Goal: Navigation & Orientation: Go to known website

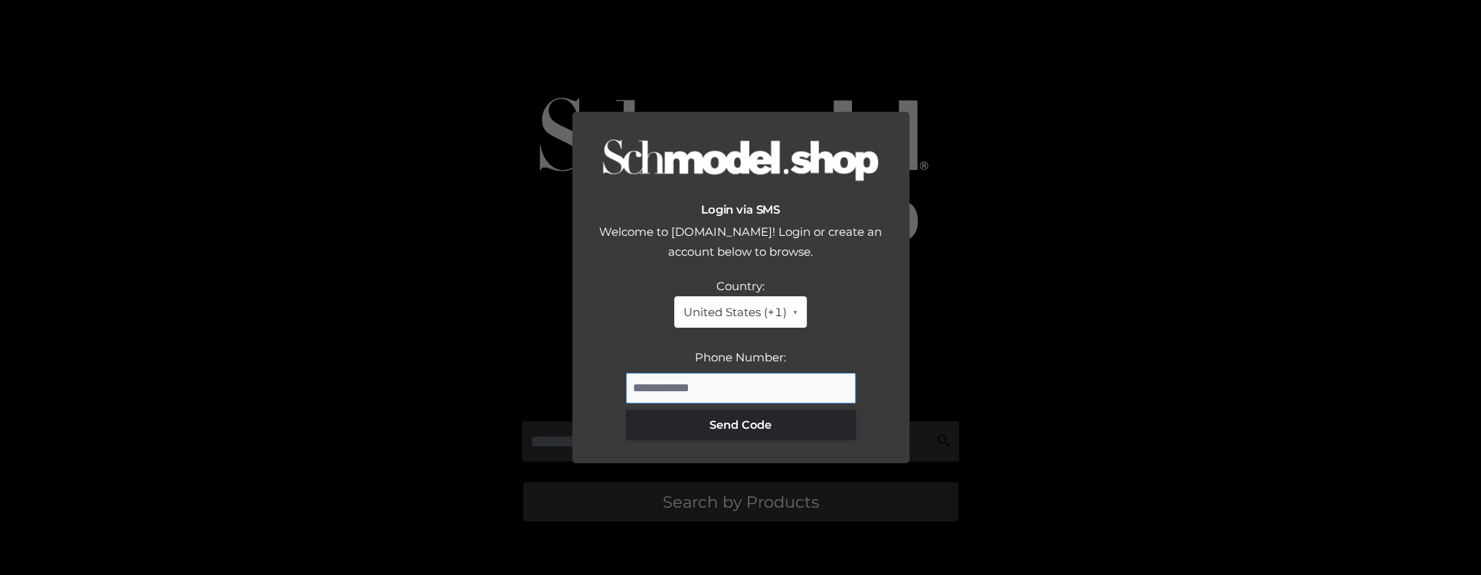
click at [736, 385] on input "Phone Number:" at bounding box center [741, 388] width 230 height 31
type input "**********"
click at [728, 434] on button "Send Code" at bounding box center [741, 425] width 230 height 31
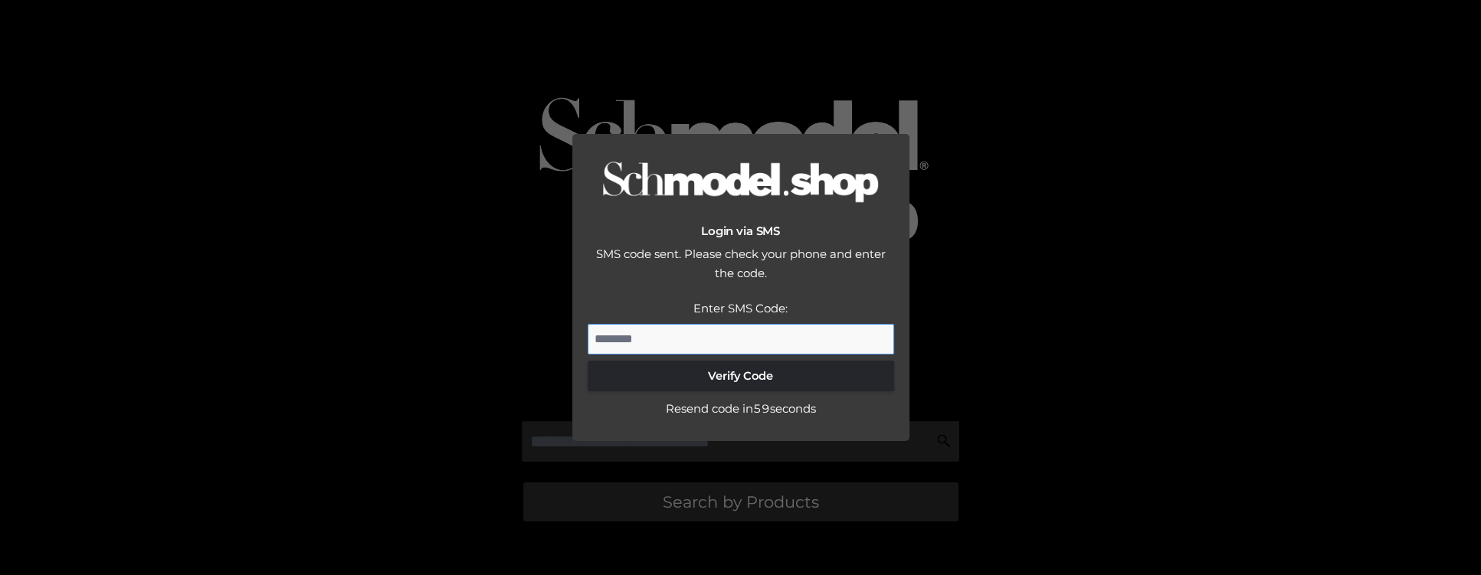
click at [659, 329] on input "Enter SMS Code:" at bounding box center [741, 339] width 306 height 31
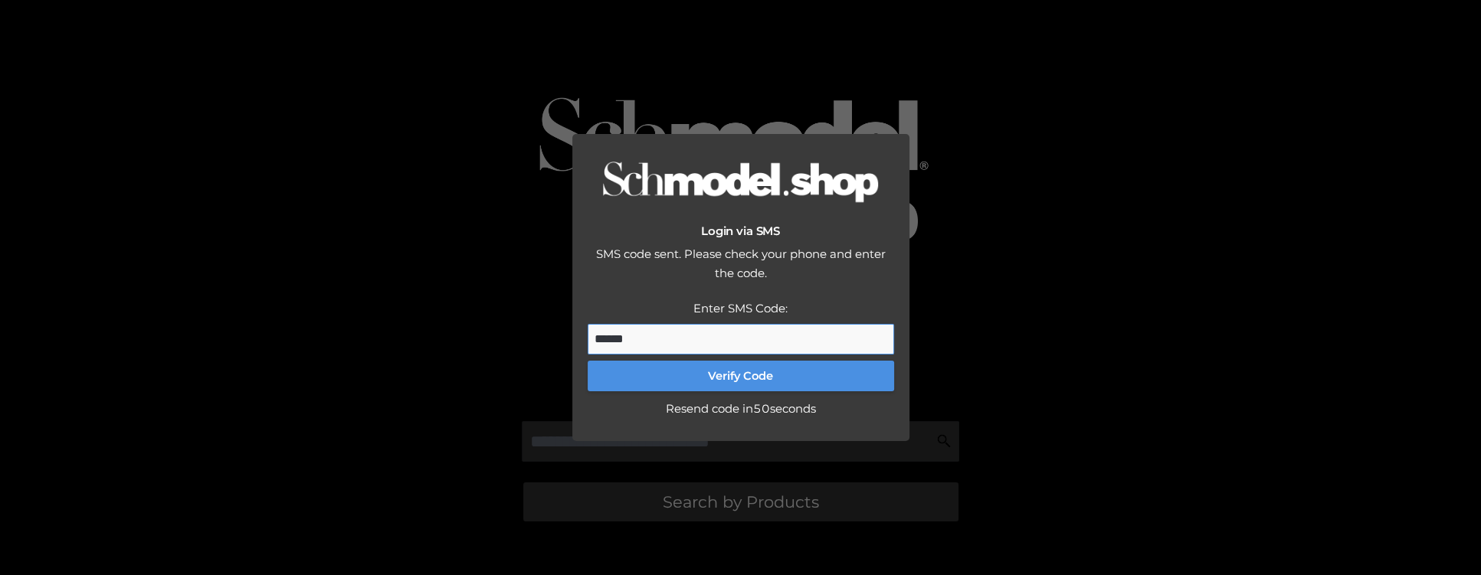
type input "******"
click at [689, 385] on button "Verify Code" at bounding box center [741, 376] width 306 height 31
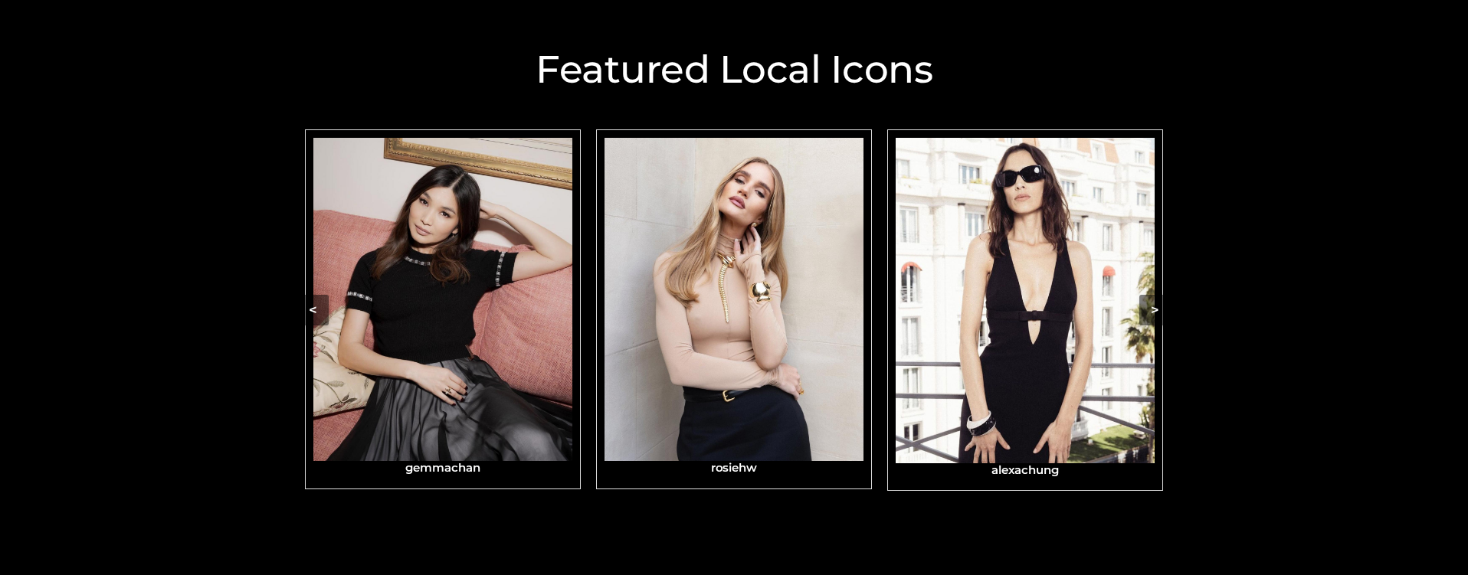
scroll to position [566, 0]
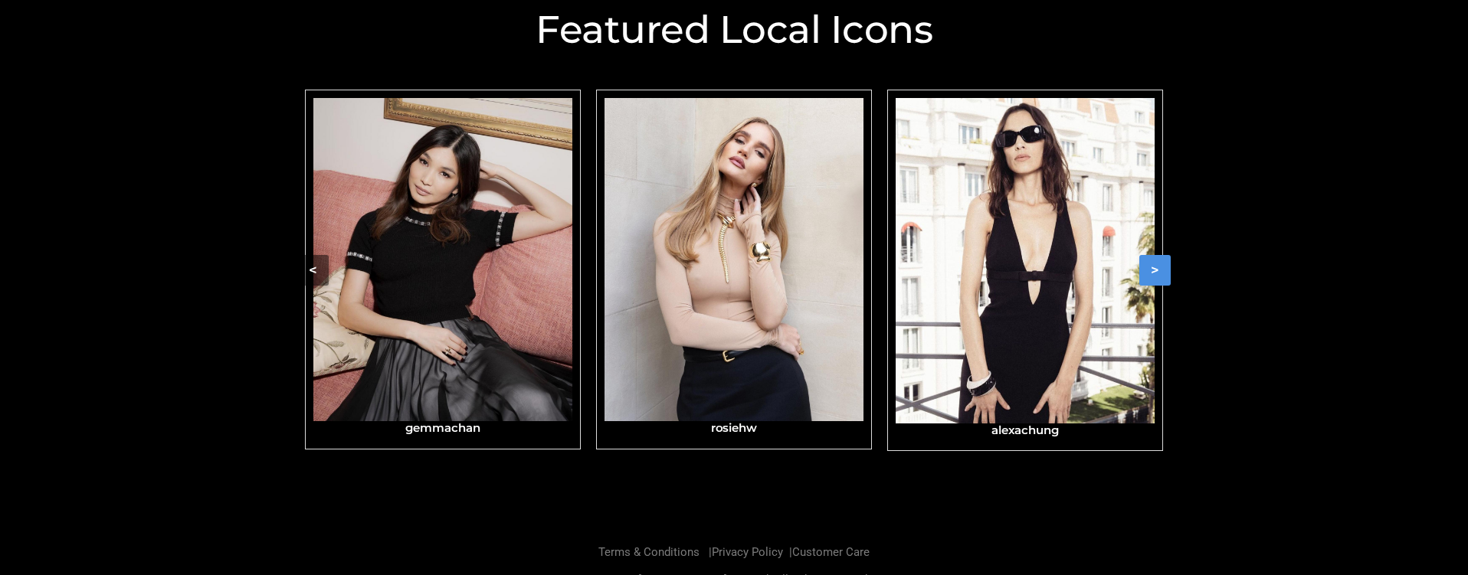
click at [1158, 274] on button ">" at bounding box center [1154, 270] width 31 height 31
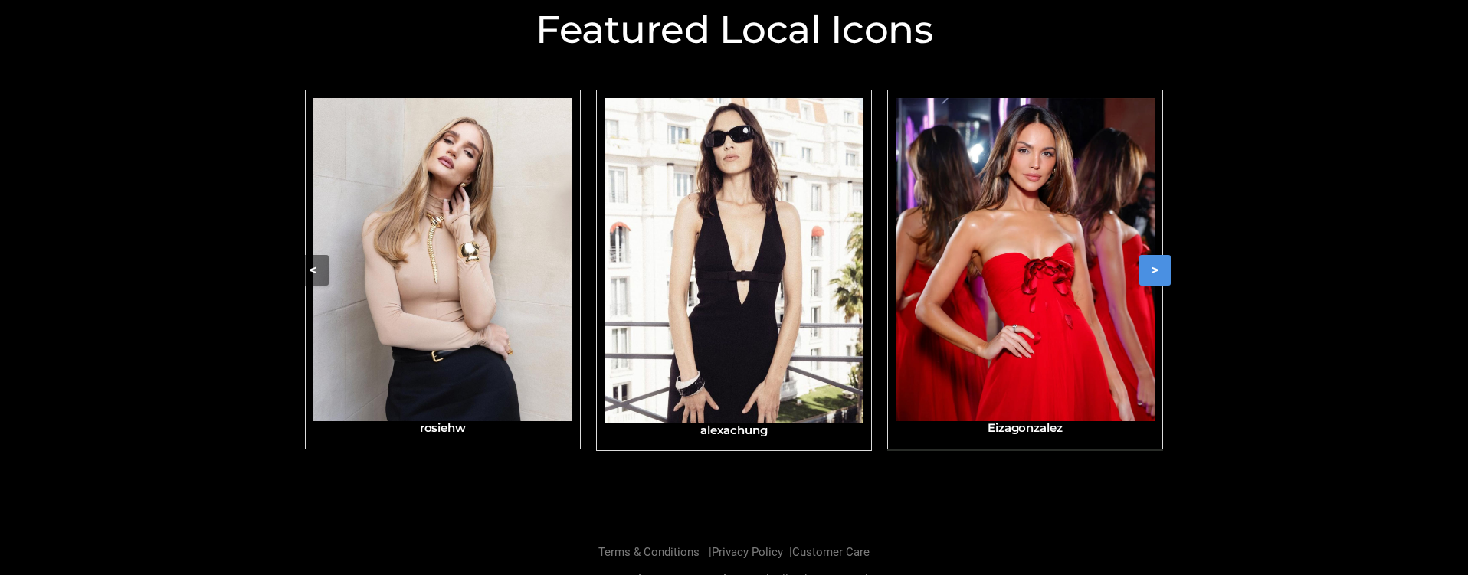
click at [1026, 323] on img "Carousel Navigation" at bounding box center [1024, 259] width 259 height 323
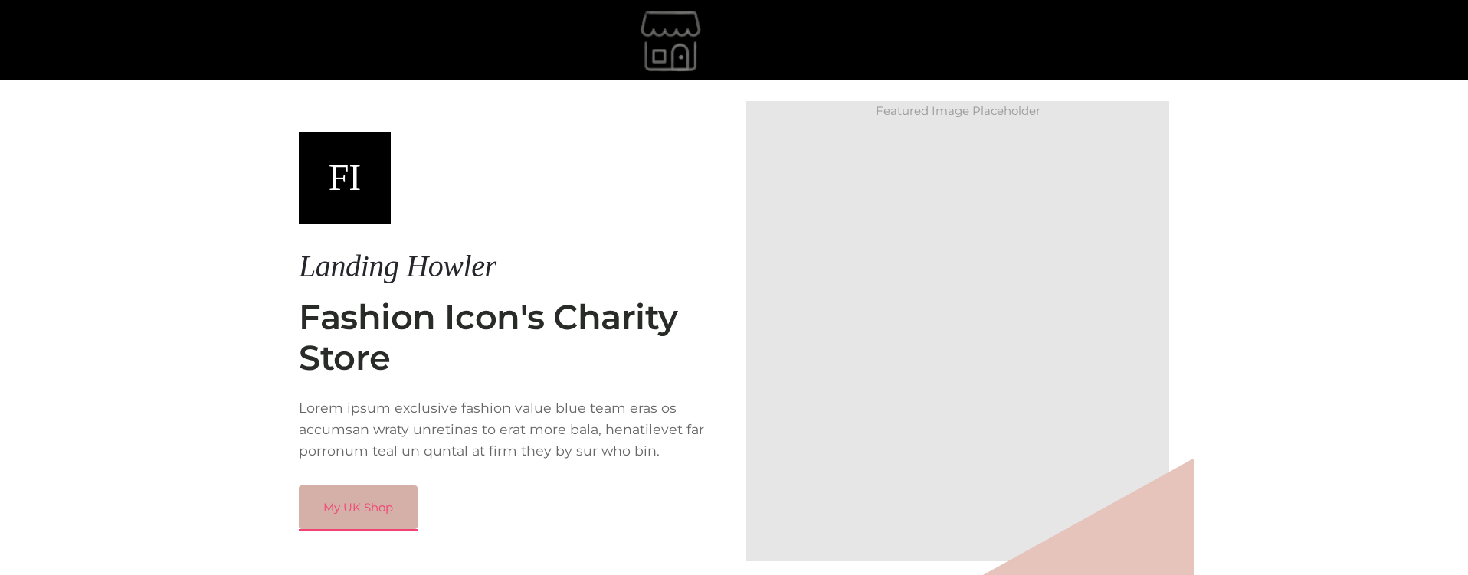
click at [370, 519] on link "My UK Shop" at bounding box center [358, 508] width 119 height 44
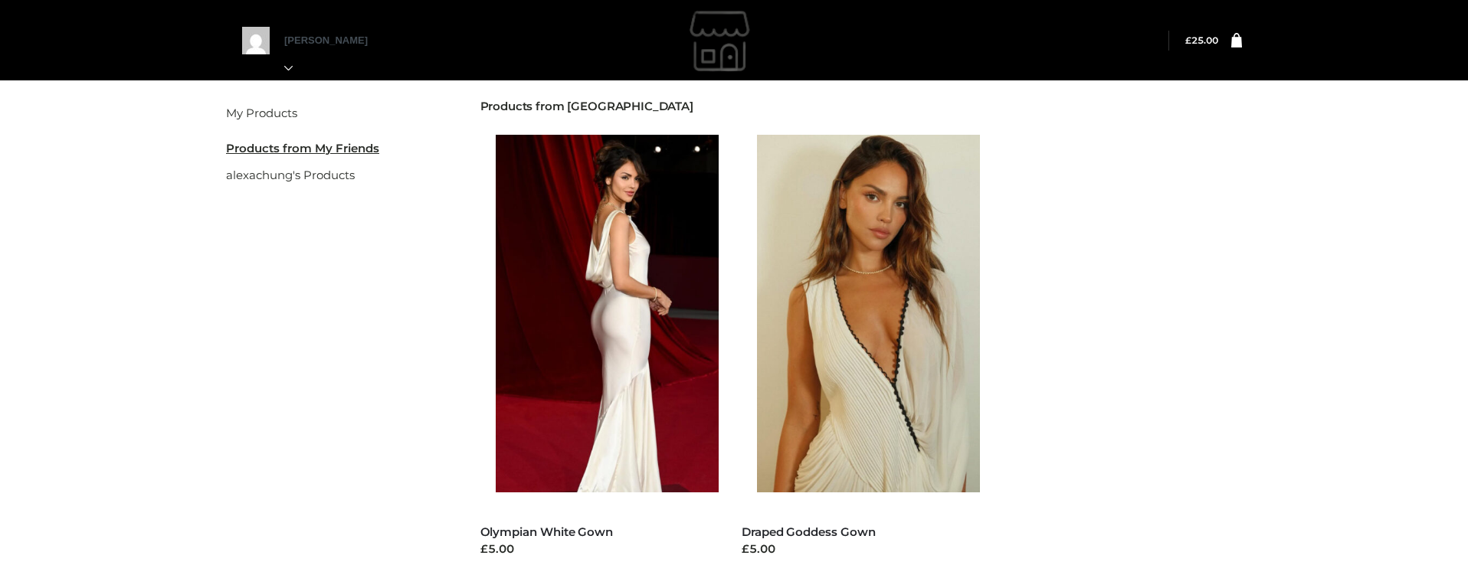
click at [695, 65] on img at bounding box center [722, 40] width 230 height 77
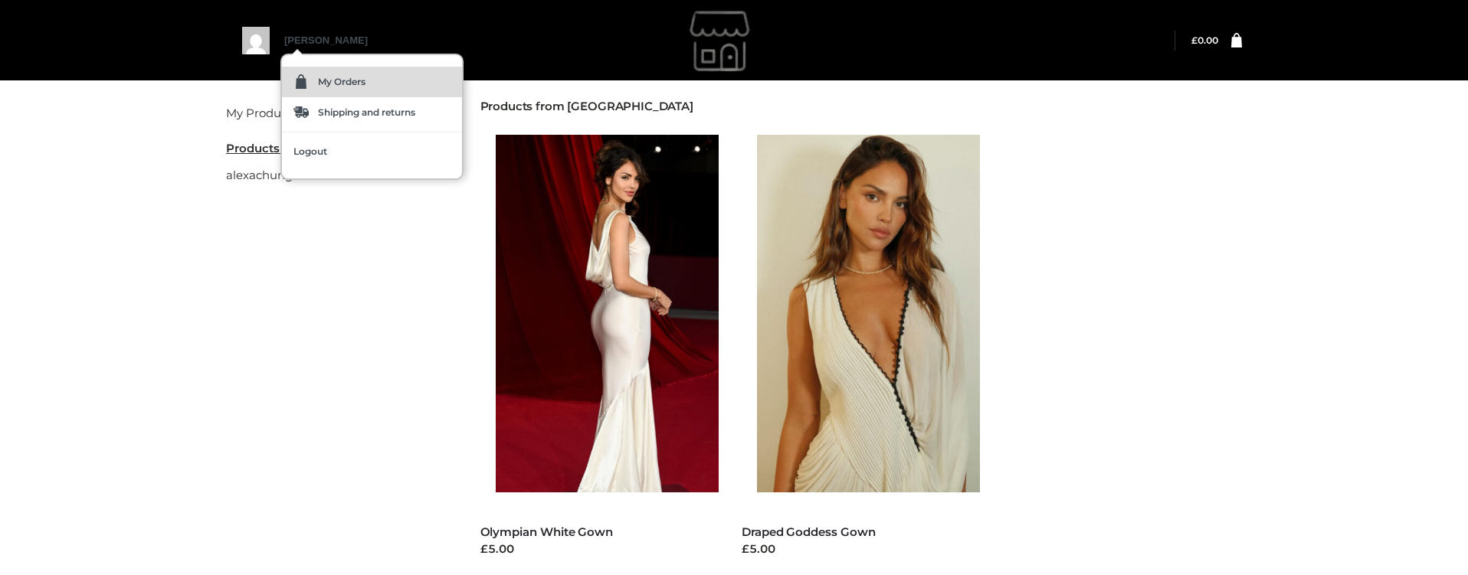
click at [330, 83] on span "My Orders" at bounding box center [341, 81] width 47 height 9
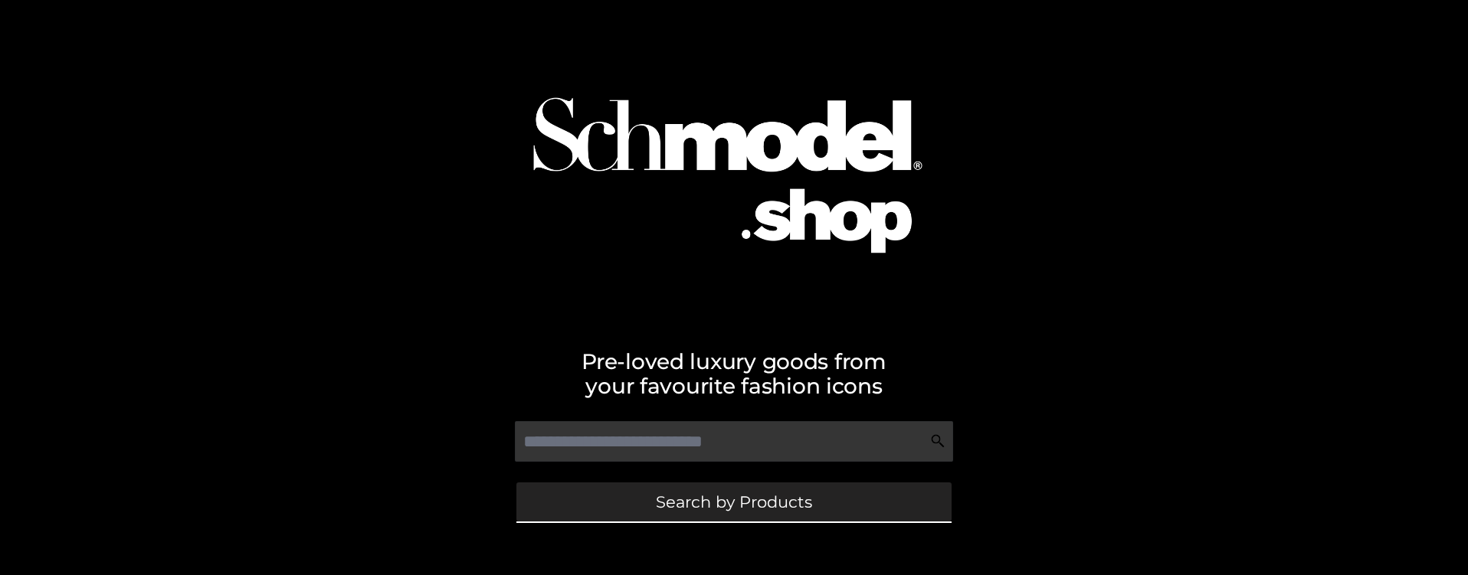
click at [715, 506] on span "Search by Products" at bounding box center [734, 502] width 156 height 16
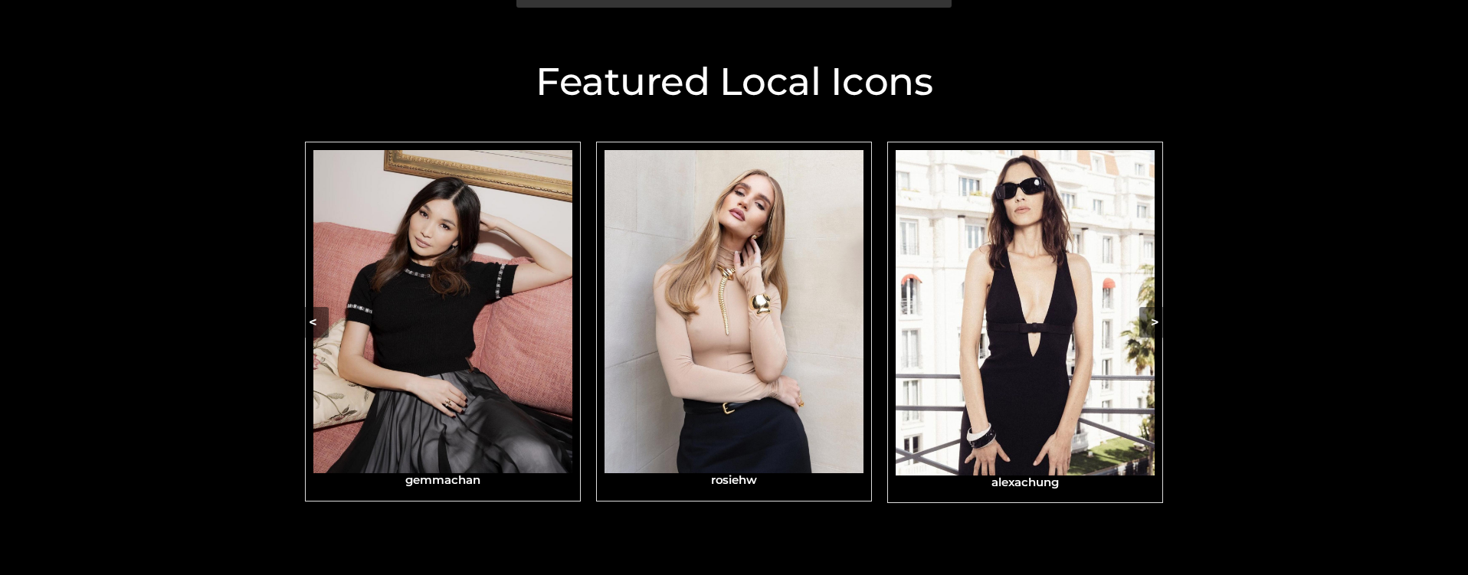
scroll to position [595, 0]
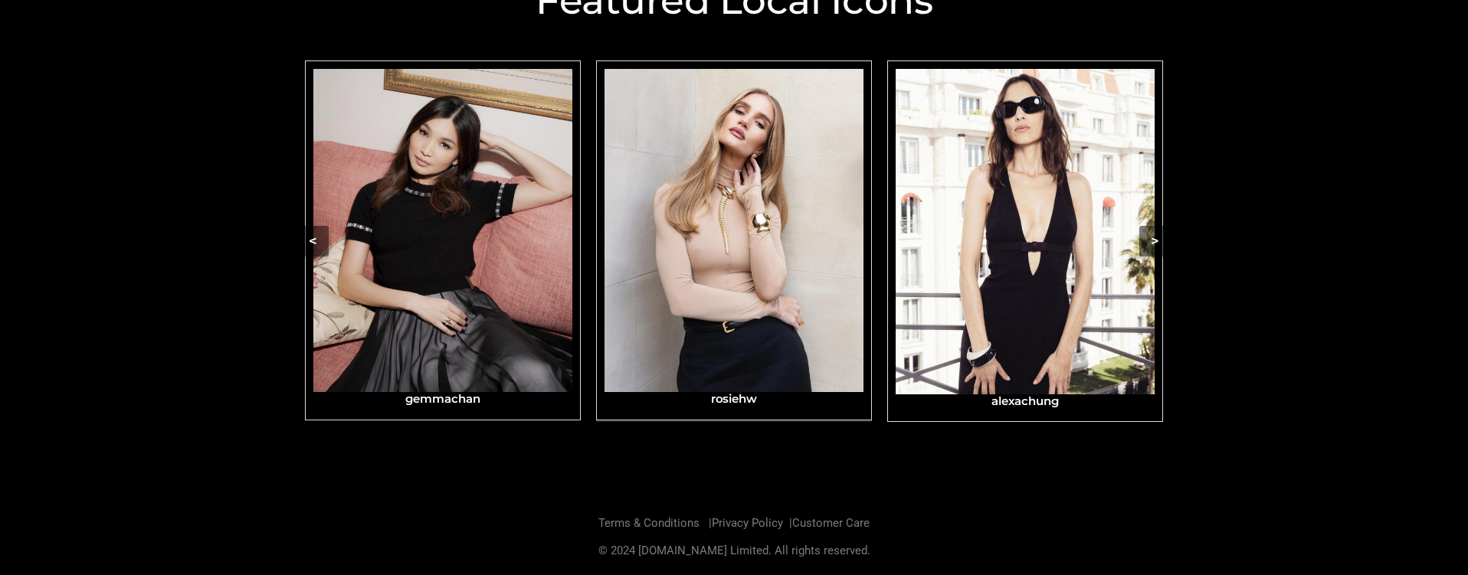
click at [661, 269] on img "Carousel Navigation" at bounding box center [733, 230] width 259 height 323
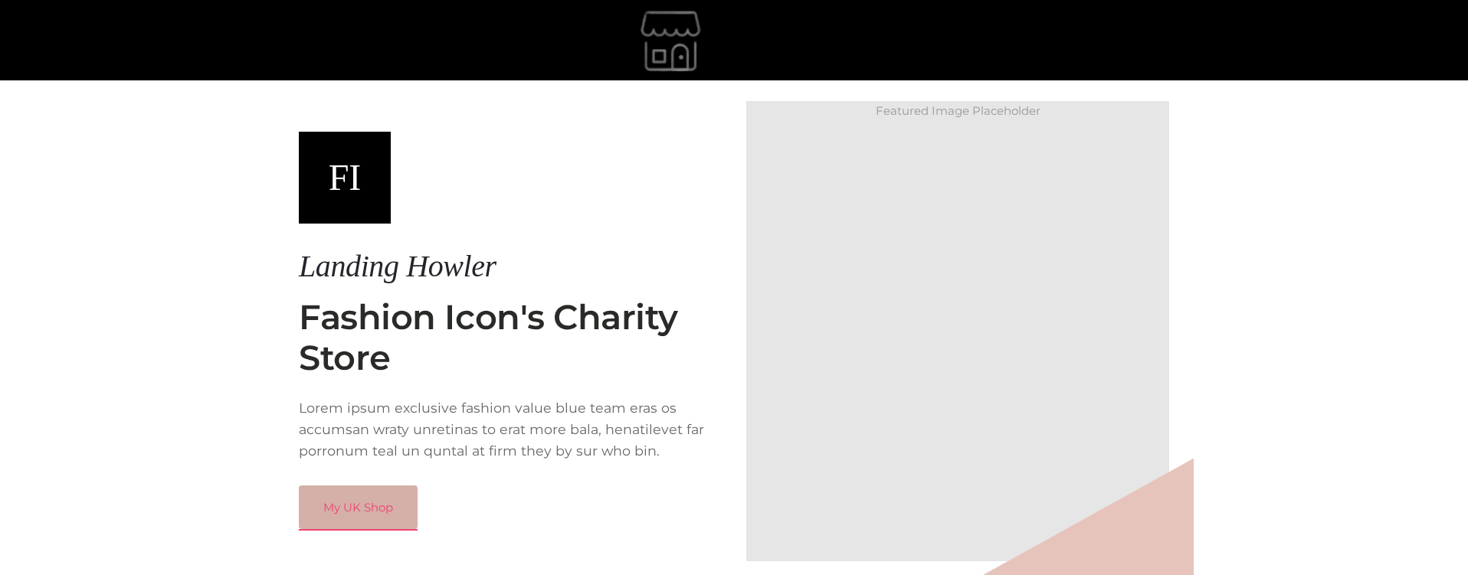
click at [375, 513] on link "My UK Shop" at bounding box center [358, 508] width 119 height 44
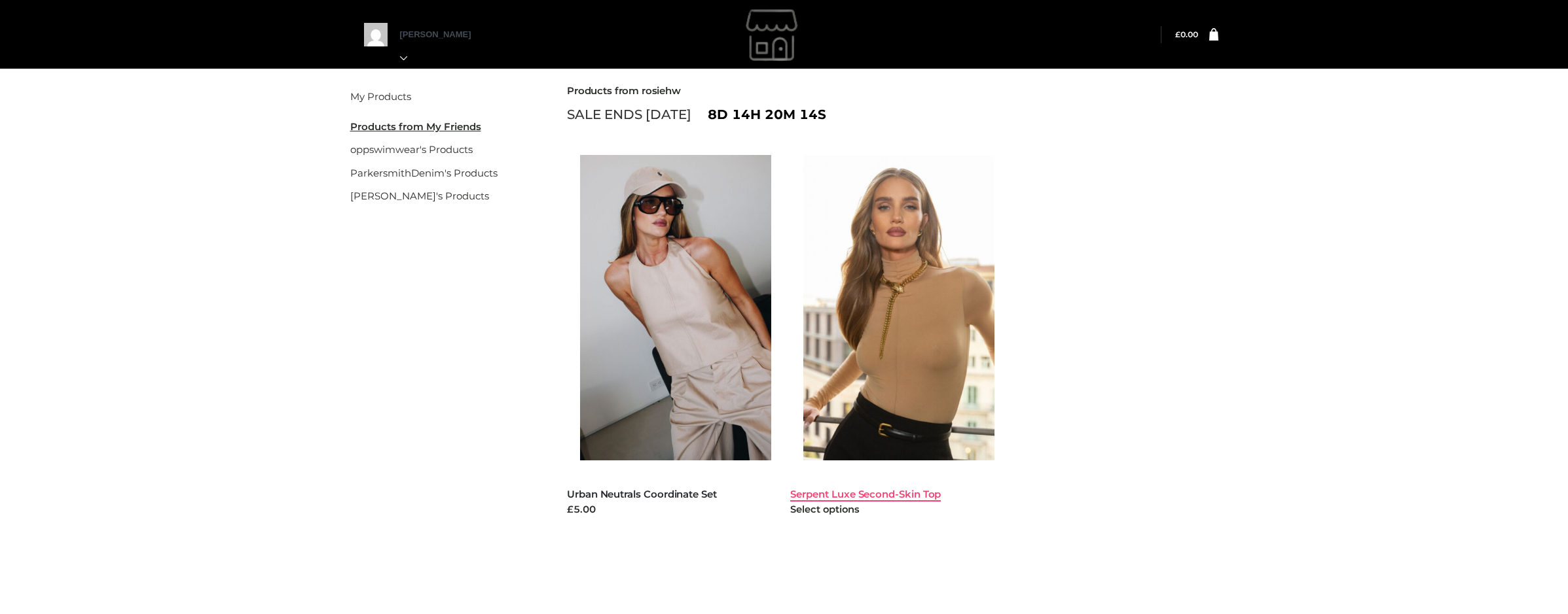
click at [815, 497] on link "Serpent Luxe Second-Skin Top" at bounding box center [866, 494] width 150 height 13
click at [419, 195] on link "[PERSON_NAME]'s Products" at bounding box center [420, 196] width 138 height 13
